Goal: Task Accomplishment & Management: Use online tool/utility

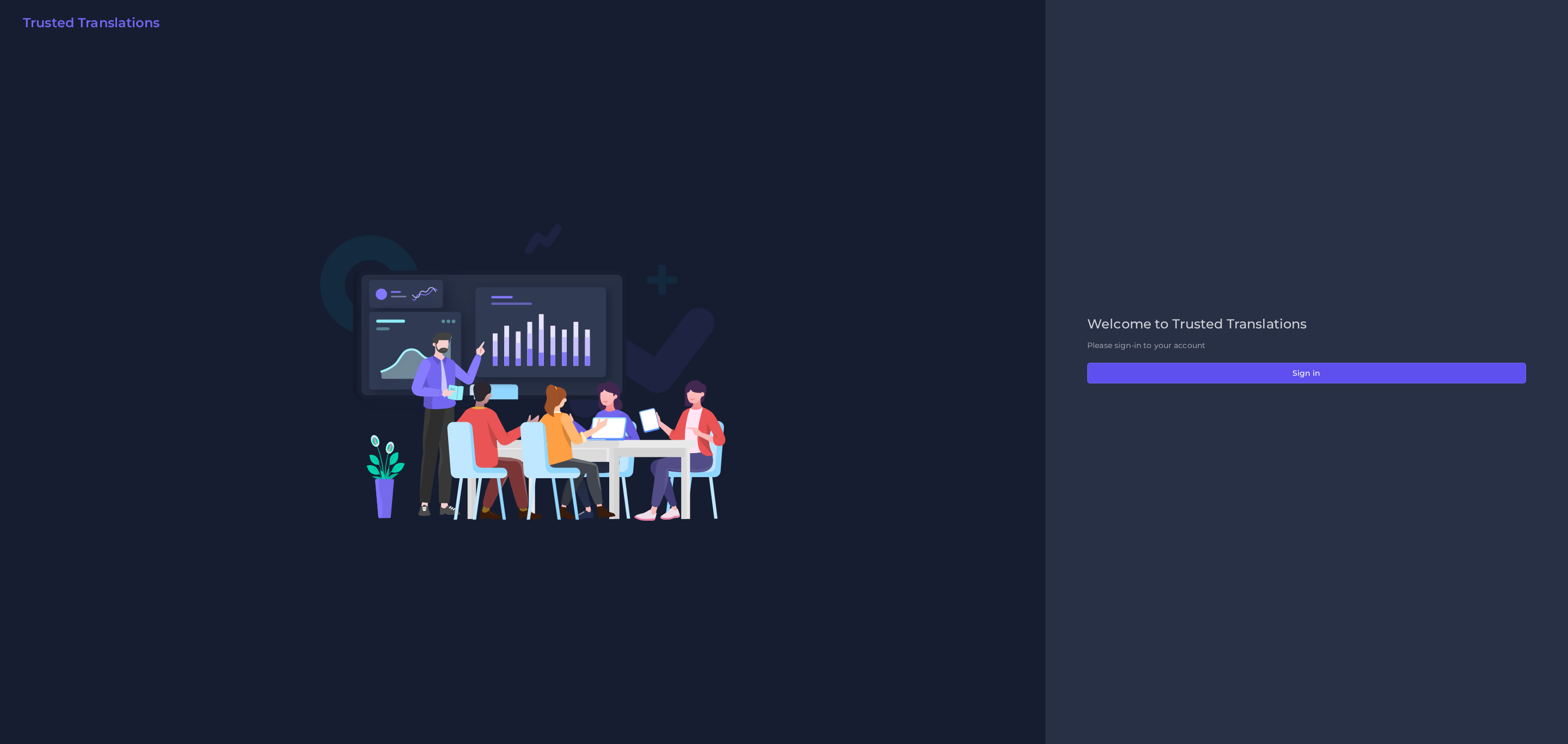
drag, startPoint x: 1300, startPoint y: 374, endPoint x: 929, endPoint y: 240, distance: 394.5
click at [1045, 374] on button "Sign in" at bounding box center [1306, 373] width 439 height 21
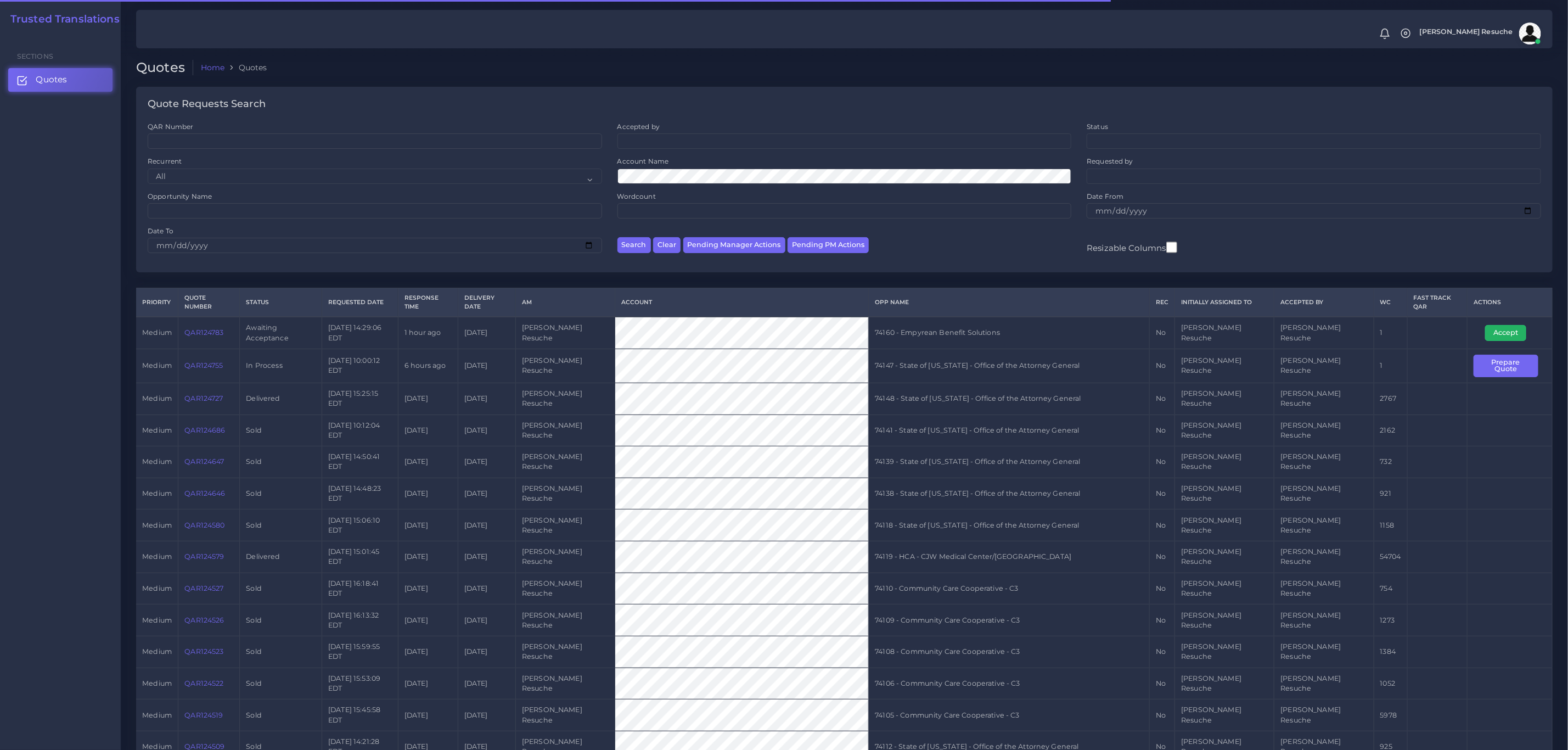
drag, startPoint x: 1511, startPoint y: 328, endPoint x: 1448, endPoint y: 330, distance: 63.0
click at [1511, 328] on button "Accept" at bounding box center [1505, 333] width 41 height 15
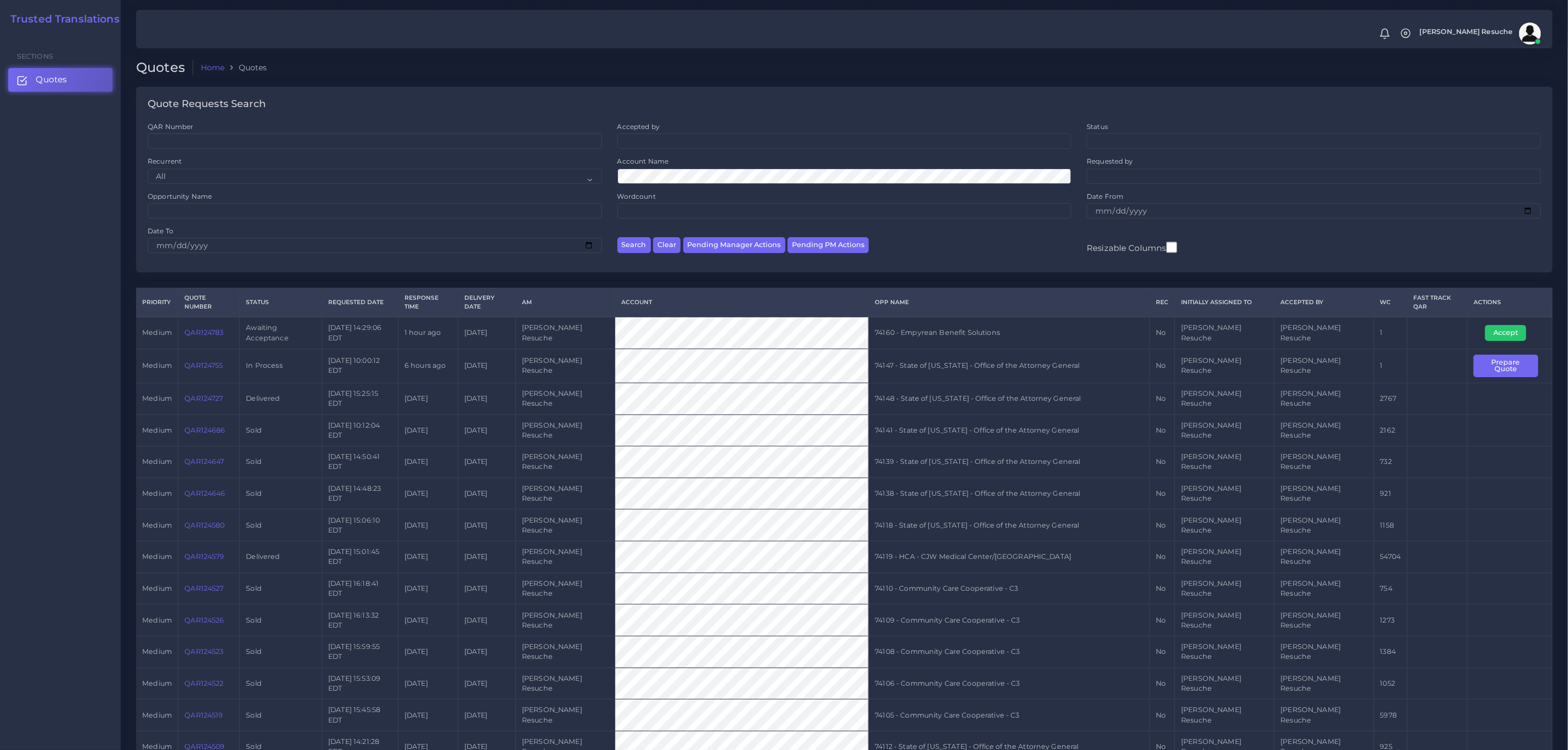
click at [993, 327] on td "74160 - Empyrean Benefit Solutions" at bounding box center [1010, 333] width 281 height 32
copy tr "74160 - Empyrean Benefit Solutions"
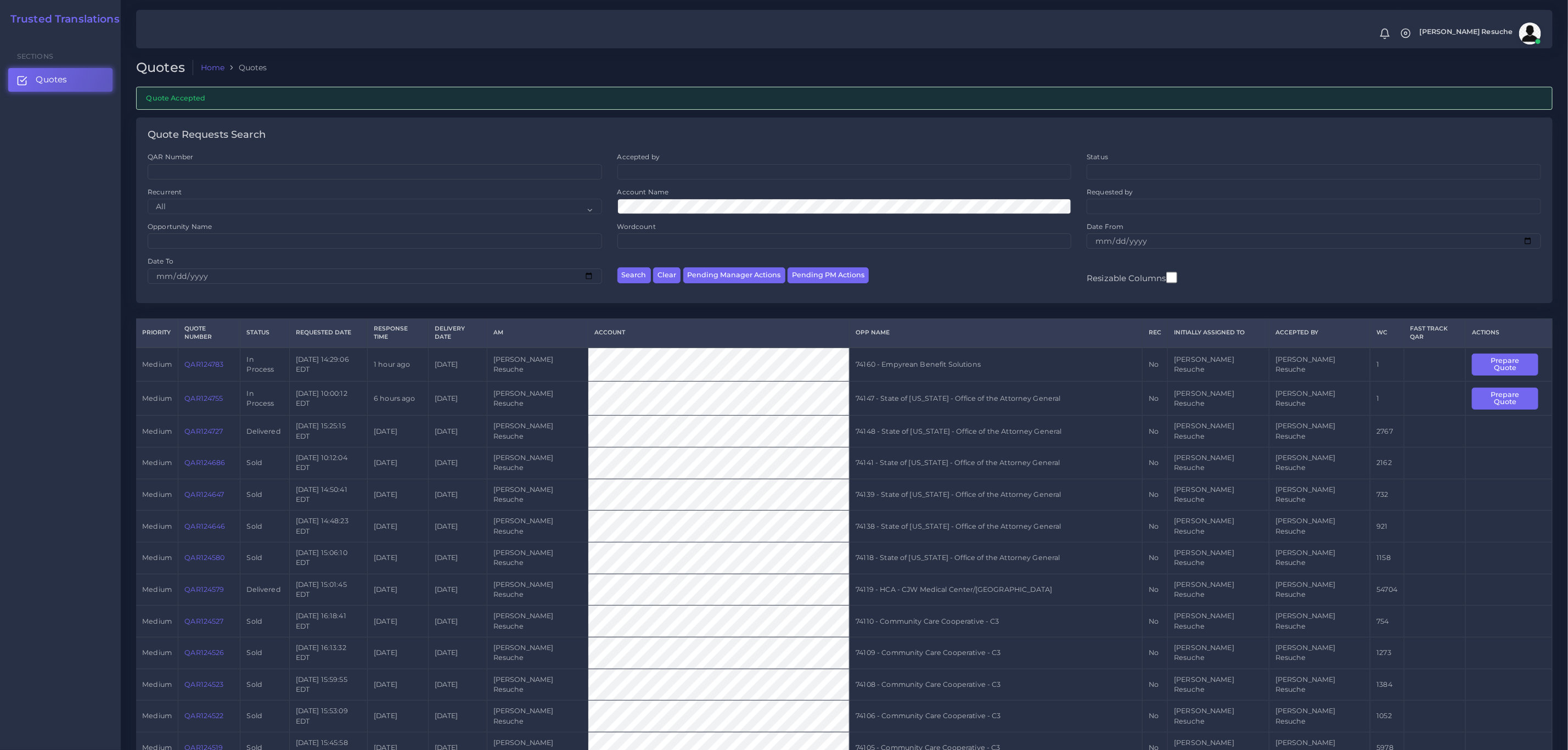
click at [216, 363] on td "QAR124783" at bounding box center [209, 364] width 62 height 34
copy link "QAR124783"
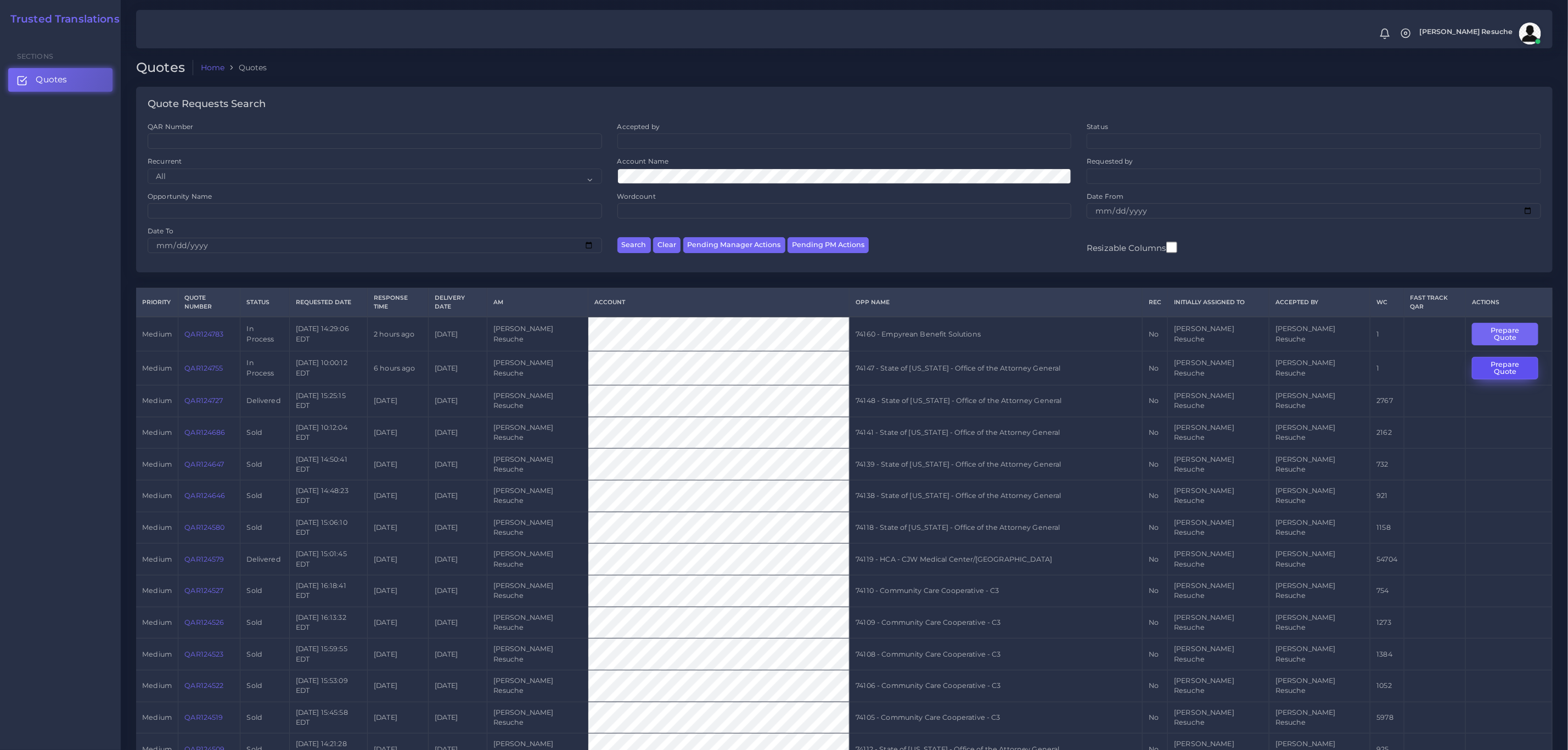
click at [1510, 361] on button "Prepare Quote" at bounding box center [1505, 368] width 66 height 23
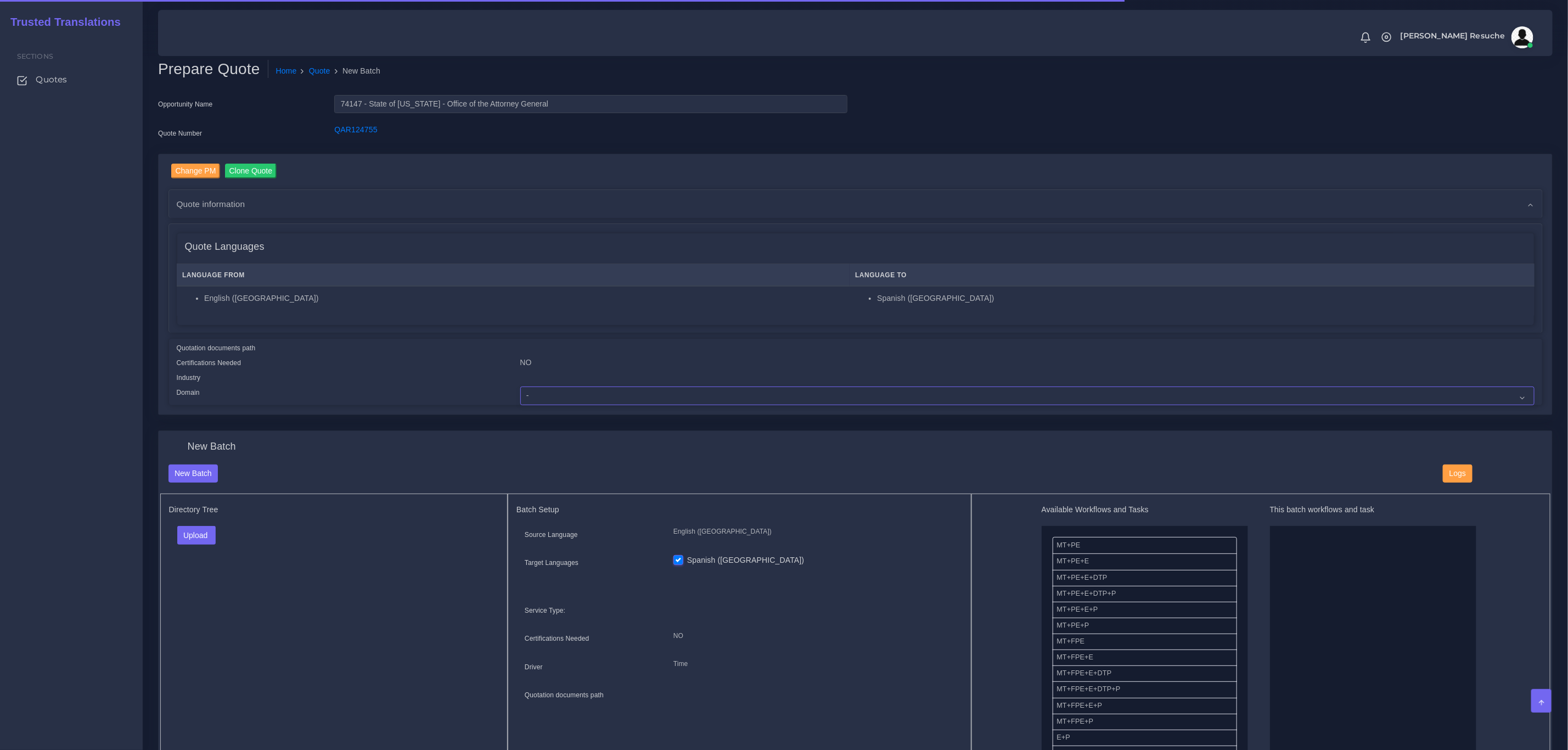
click at [593, 398] on select "- Advertising and Media Agriculture, Forestry and Fishing Architecture, Buildin…" at bounding box center [1027, 396] width 1014 height 18
select select "Legal Services"
click at [520, 387] on select "- Advertising and Media Agriculture, Forestry and Fishing Architecture, Buildin…" at bounding box center [1027, 396] width 1014 height 18
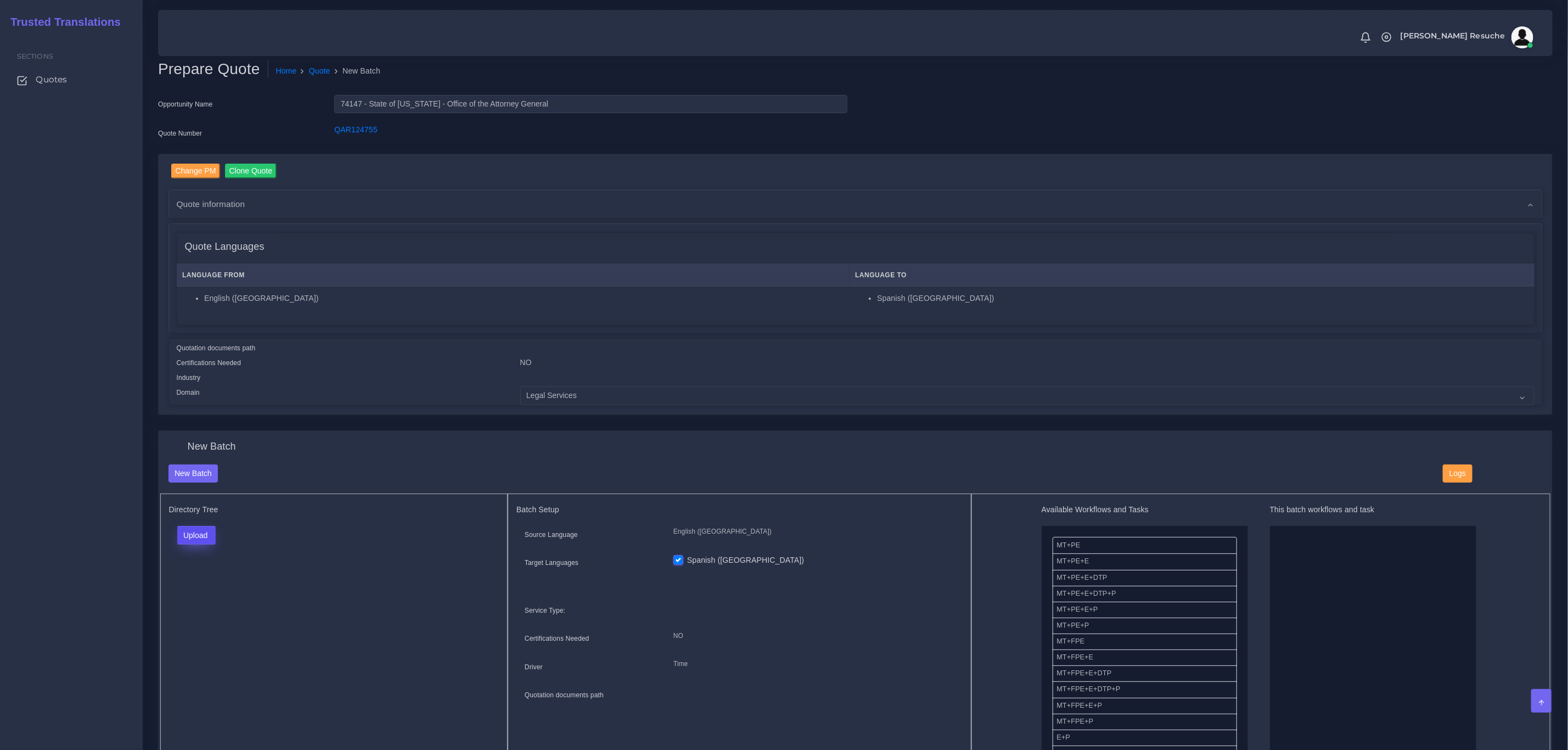
click at [209, 531] on button "Upload" at bounding box center [197, 535] width 39 height 18
click at [203, 578] on label "Files" at bounding box center [215, 577] width 75 height 14
drag, startPoint x: 1109, startPoint y: 595, endPoint x: 1315, endPoint y: 595, distance: 206.0
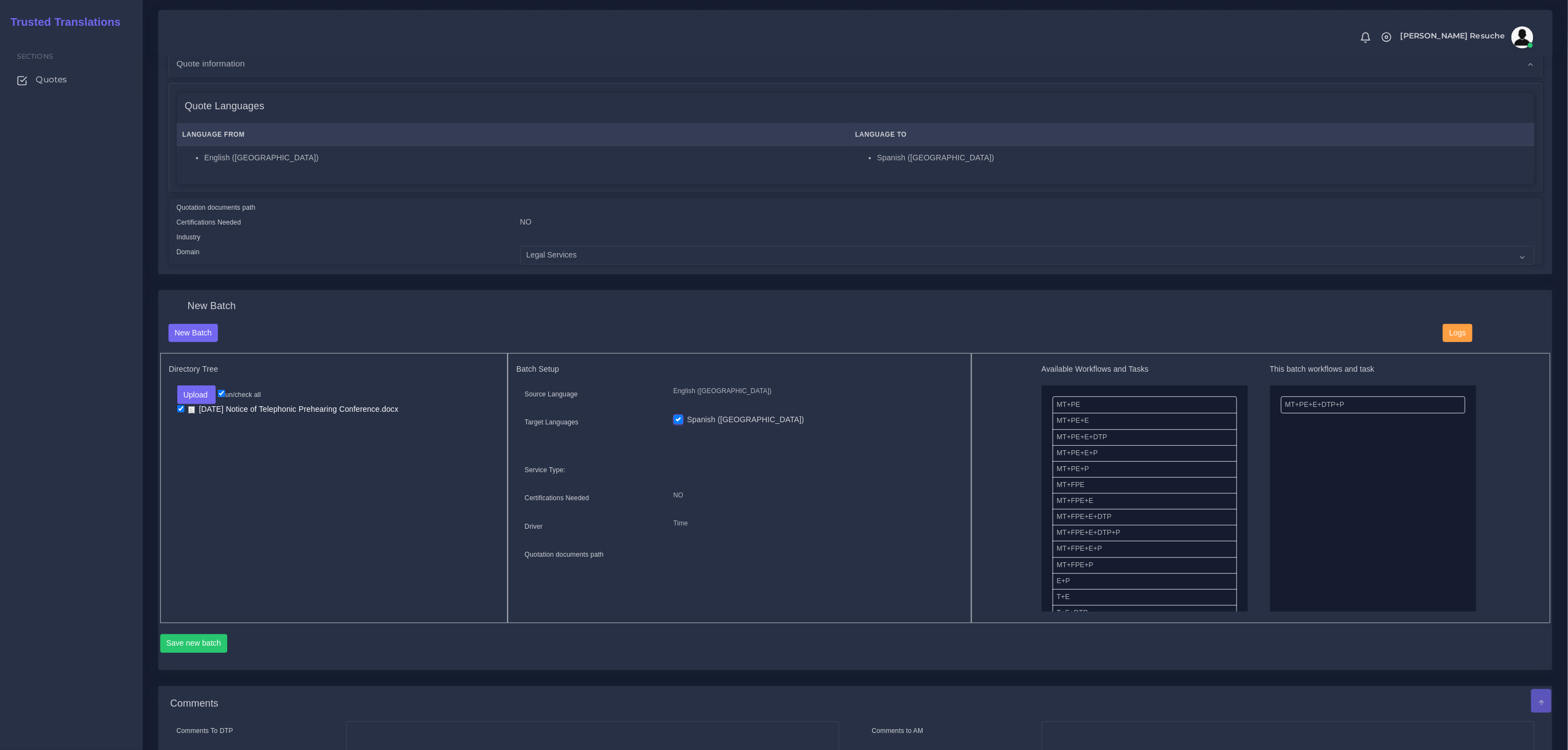
scroll to position [164, 0]
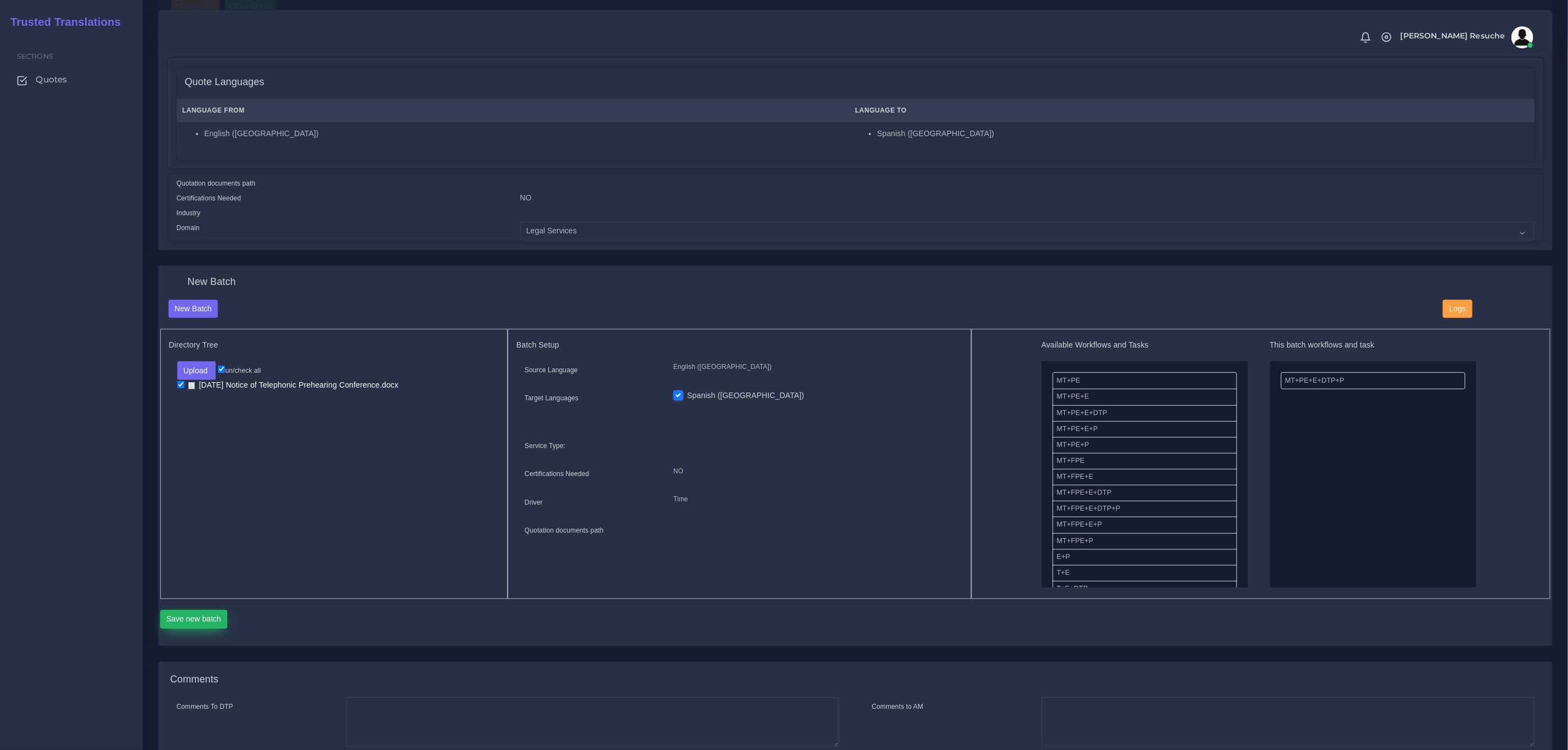
click at [195, 623] on button "Save new batch" at bounding box center [194, 619] width 68 height 18
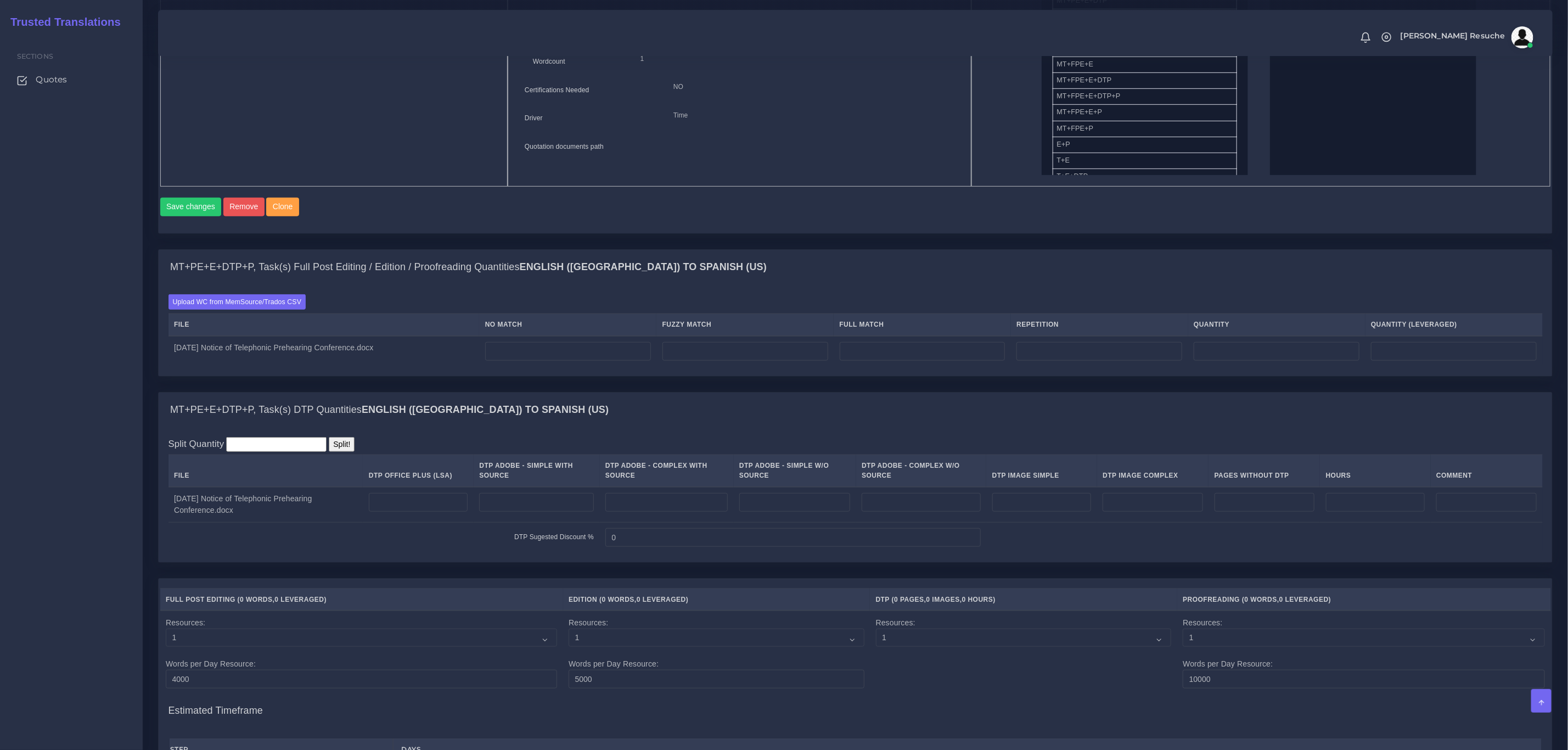
scroll to position [576, 0]
click at [229, 299] on label "Upload WC from MemSource/Trados CSV" at bounding box center [238, 302] width 138 height 15
click at [0, 0] on input "Upload WC from MemSource/Trados CSV" at bounding box center [0, 0] width 0 height 0
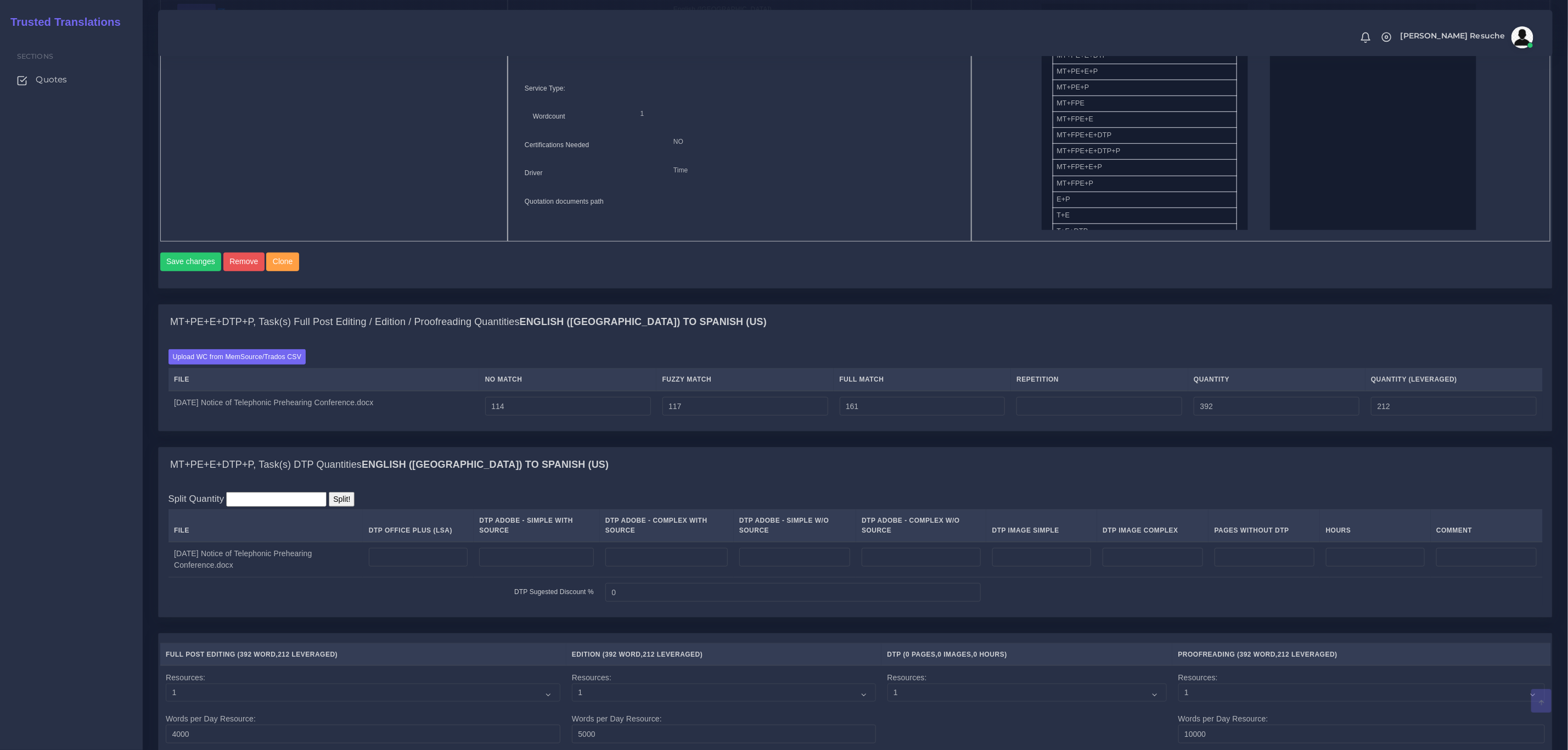
scroll to position [576, 0]
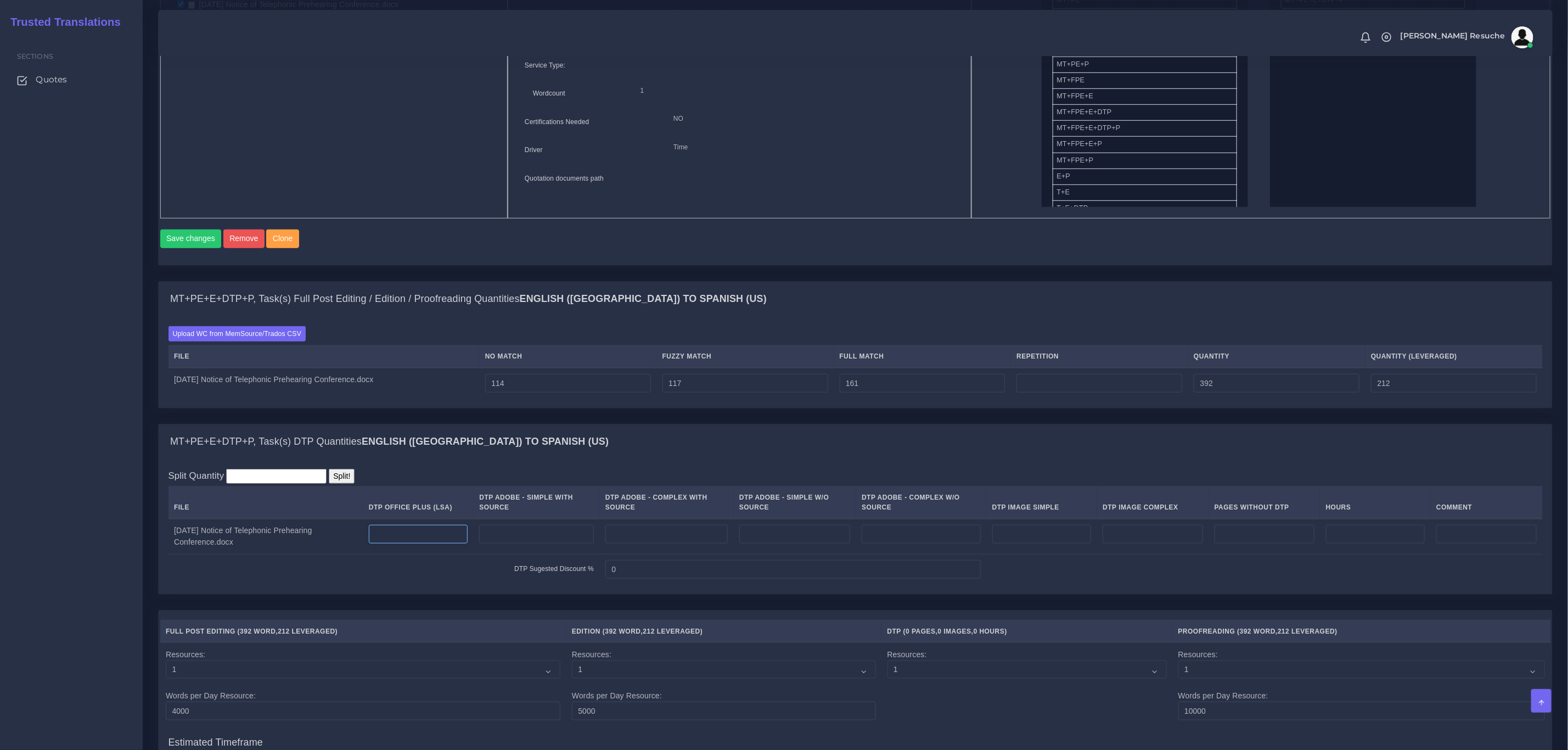
click at [429, 535] on input "number" at bounding box center [419, 534] width 99 height 18
type input "3"
click at [621, 390] on input "114" at bounding box center [568, 383] width 166 height 18
click at [592, 438] on div "MT+PE+E+DTP+P, Task(s) DTP Quantities English (US) TO Spanish (US)" at bounding box center [855, 441] width 1394 height 35
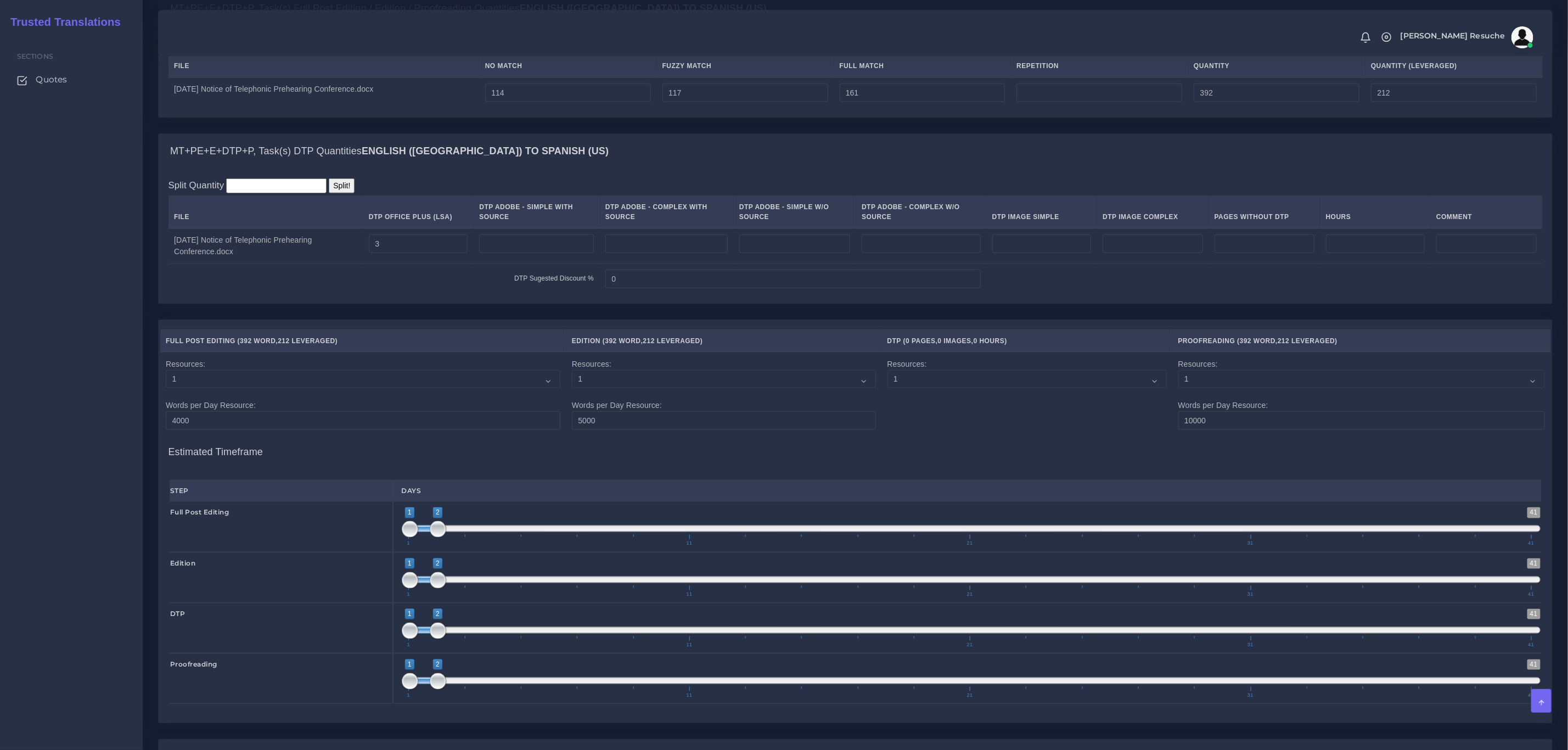
scroll to position [1108, 0]
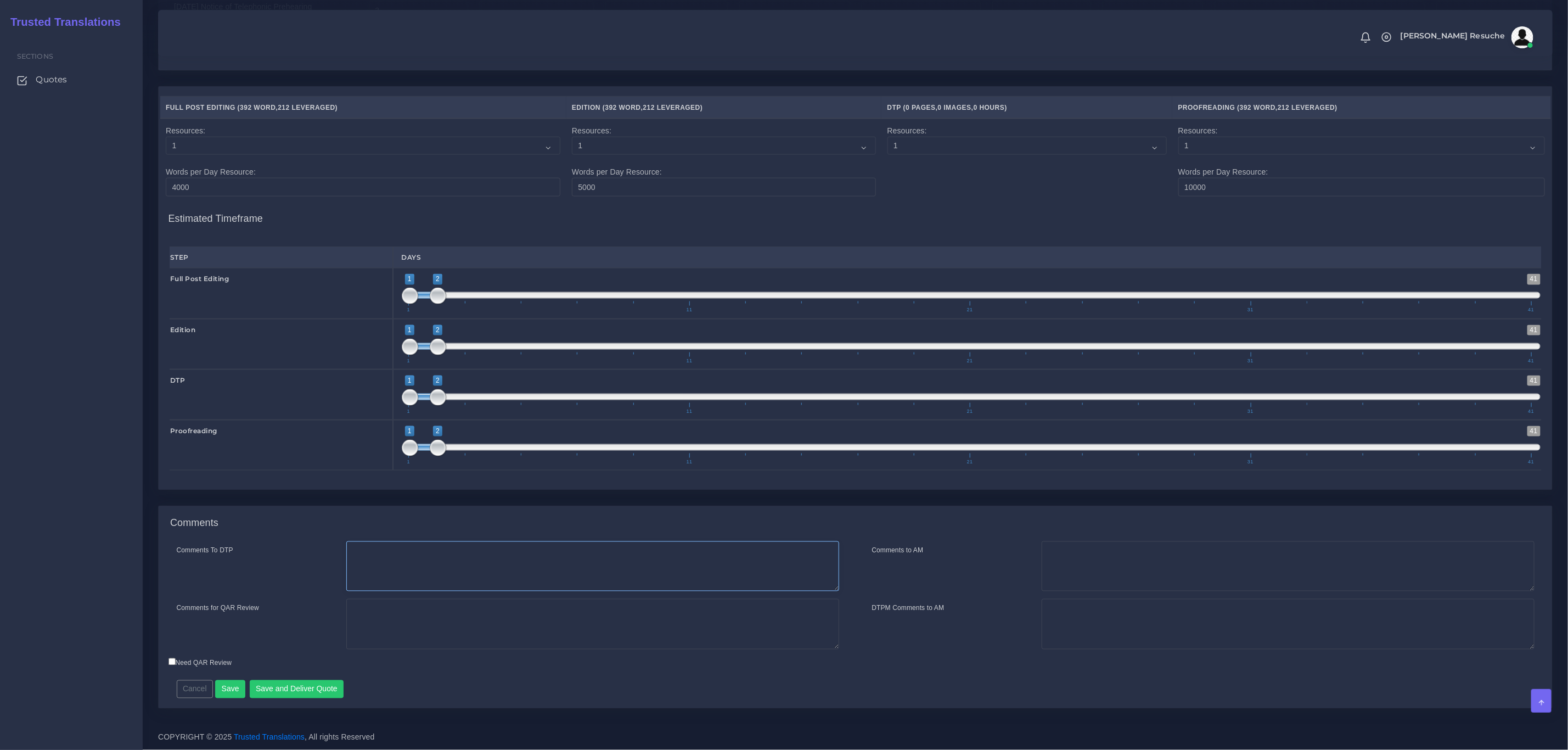
drag, startPoint x: 528, startPoint y: 574, endPoint x: 528, endPoint y: 565, distance: 9.0
click at [528, 570] on textarea "Comments To DTP" at bounding box center [592, 566] width 493 height 50
type textarea "DTP in word"
type textarea "PEEP+DTP"
click at [309, 690] on button "Save and Deliver Quote" at bounding box center [297, 689] width 95 height 18
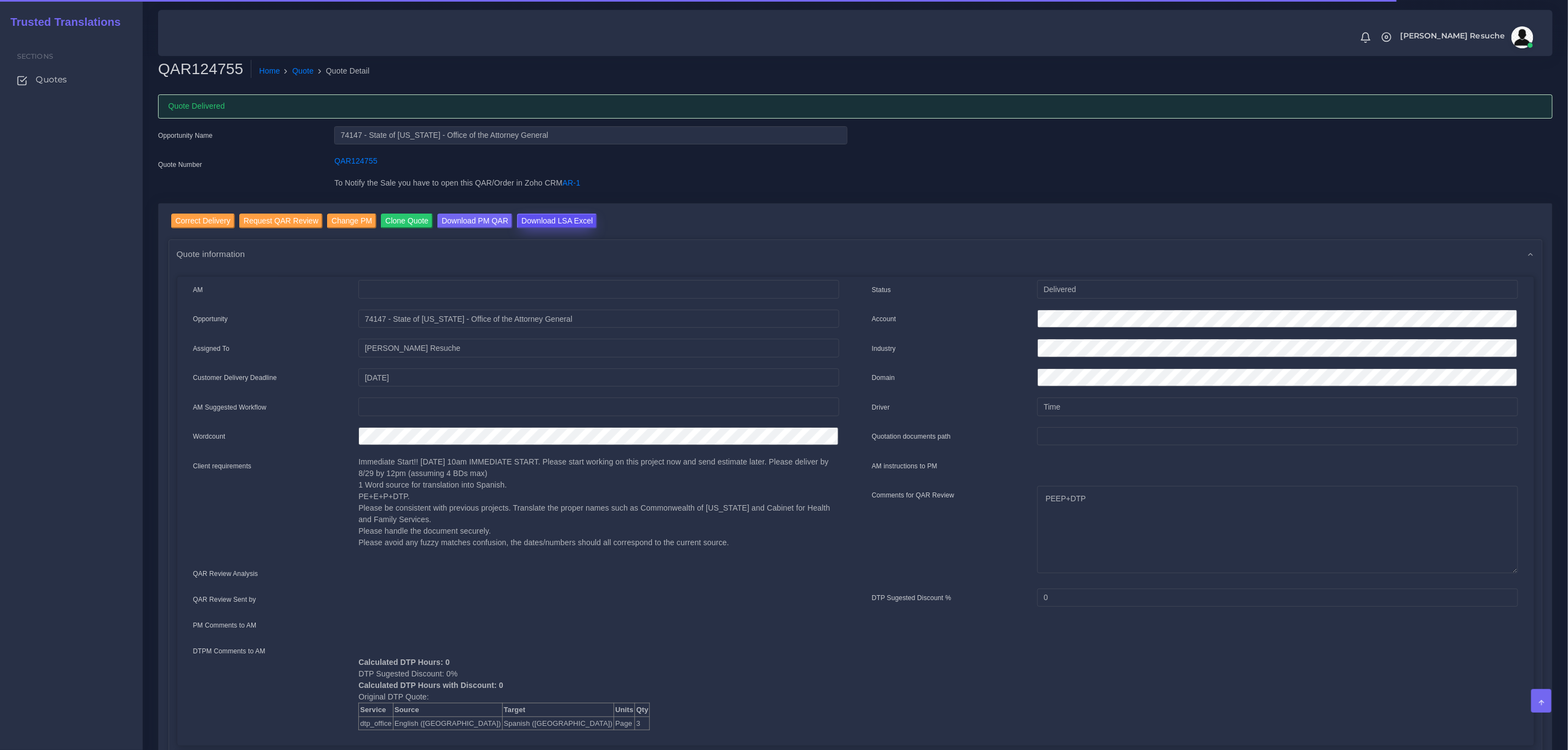
click at [546, 224] on input "Download LSA Excel" at bounding box center [557, 221] width 80 height 15
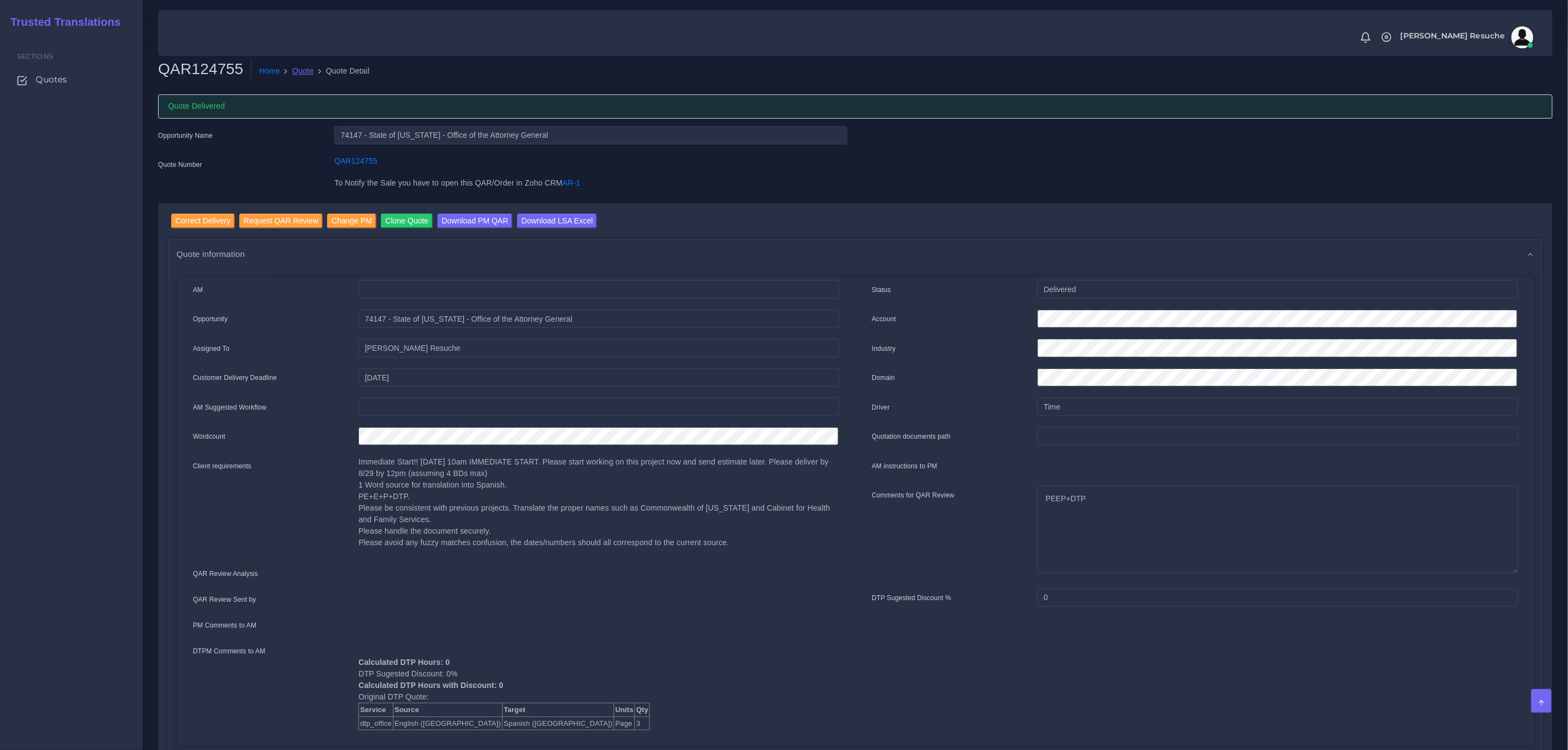
click at [293, 68] on link "Quote" at bounding box center [303, 71] width 21 height 12
